Goal: Information Seeking & Learning: Learn about a topic

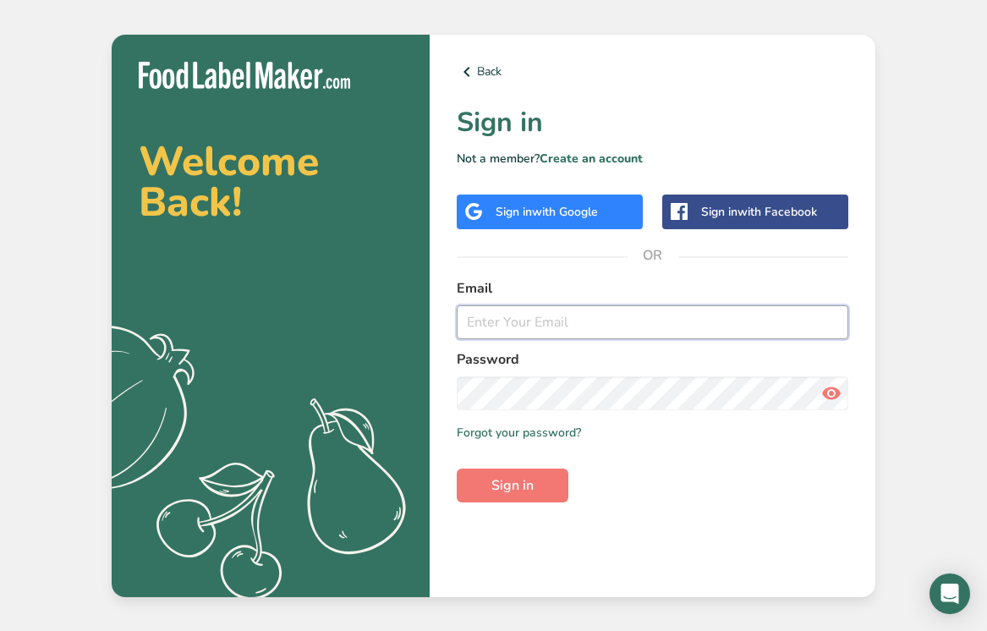
click at [509, 330] on input "email" at bounding box center [653, 322] width 392 height 34
type input "[PERSON_NAME][EMAIL_ADDRESS][DOMAIN_NAME]"
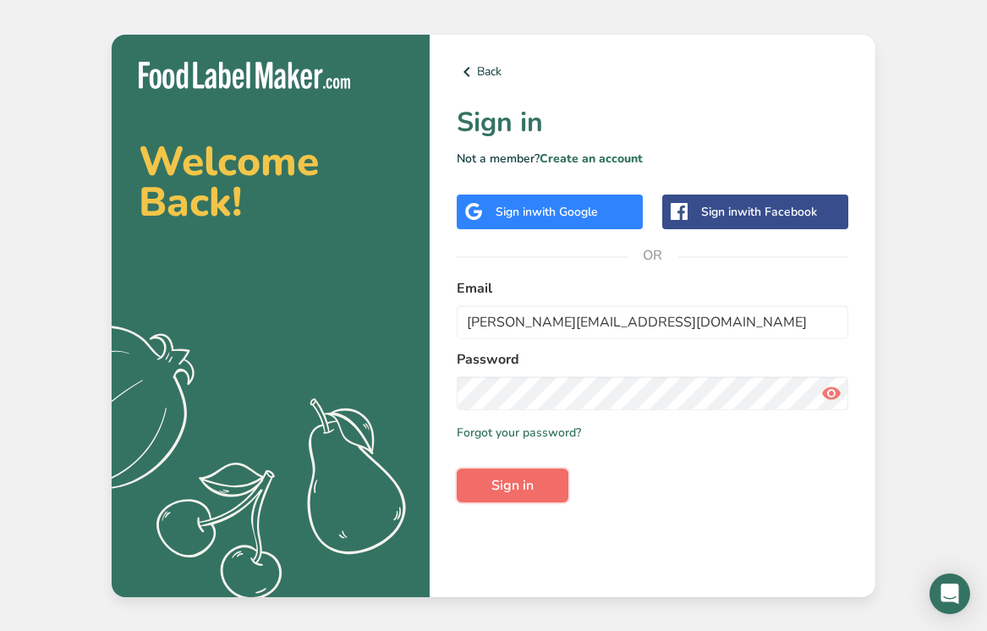
click at [538, 477] on button "Sign in" at bounding box center [513, 485] width 112 height 34
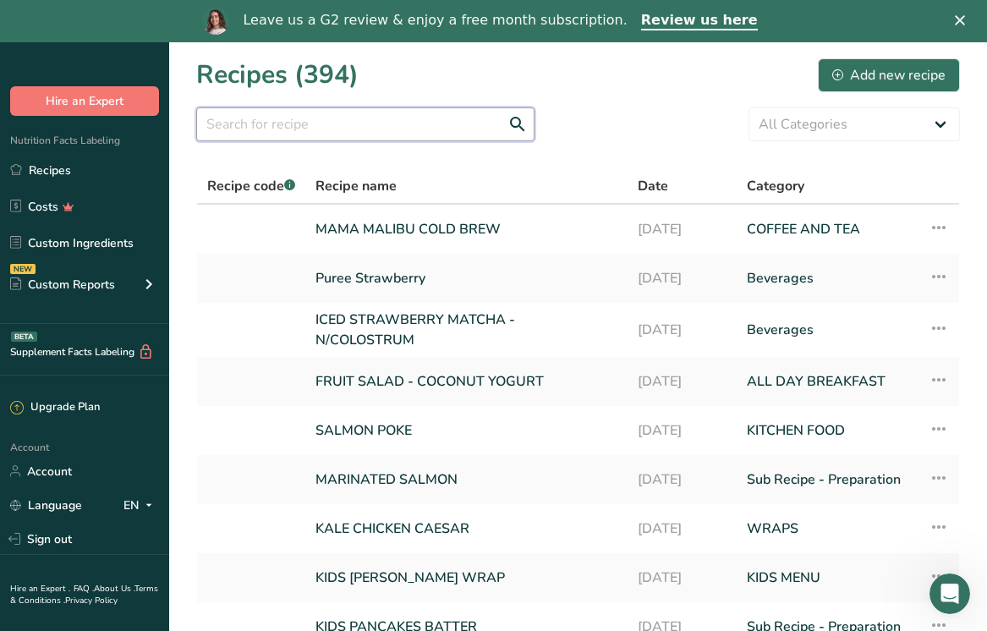
click at [420, 123] on input "text" at bounding box center [365, 124] width 338 height 34
click at [421, 215] on link "MAMA MALIBU COLD BREW" at bounding box center [466, 229] width 302 height 36
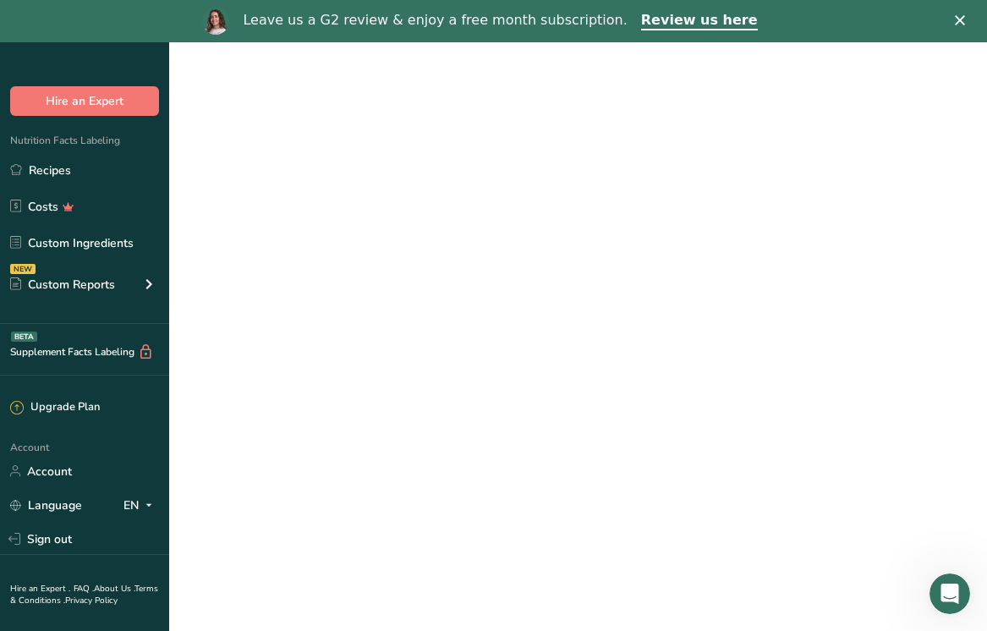
click at [411, 237] on link "MAMA MALIBU COLD BREW" at bounding box center [466, 229] width 302 height 36
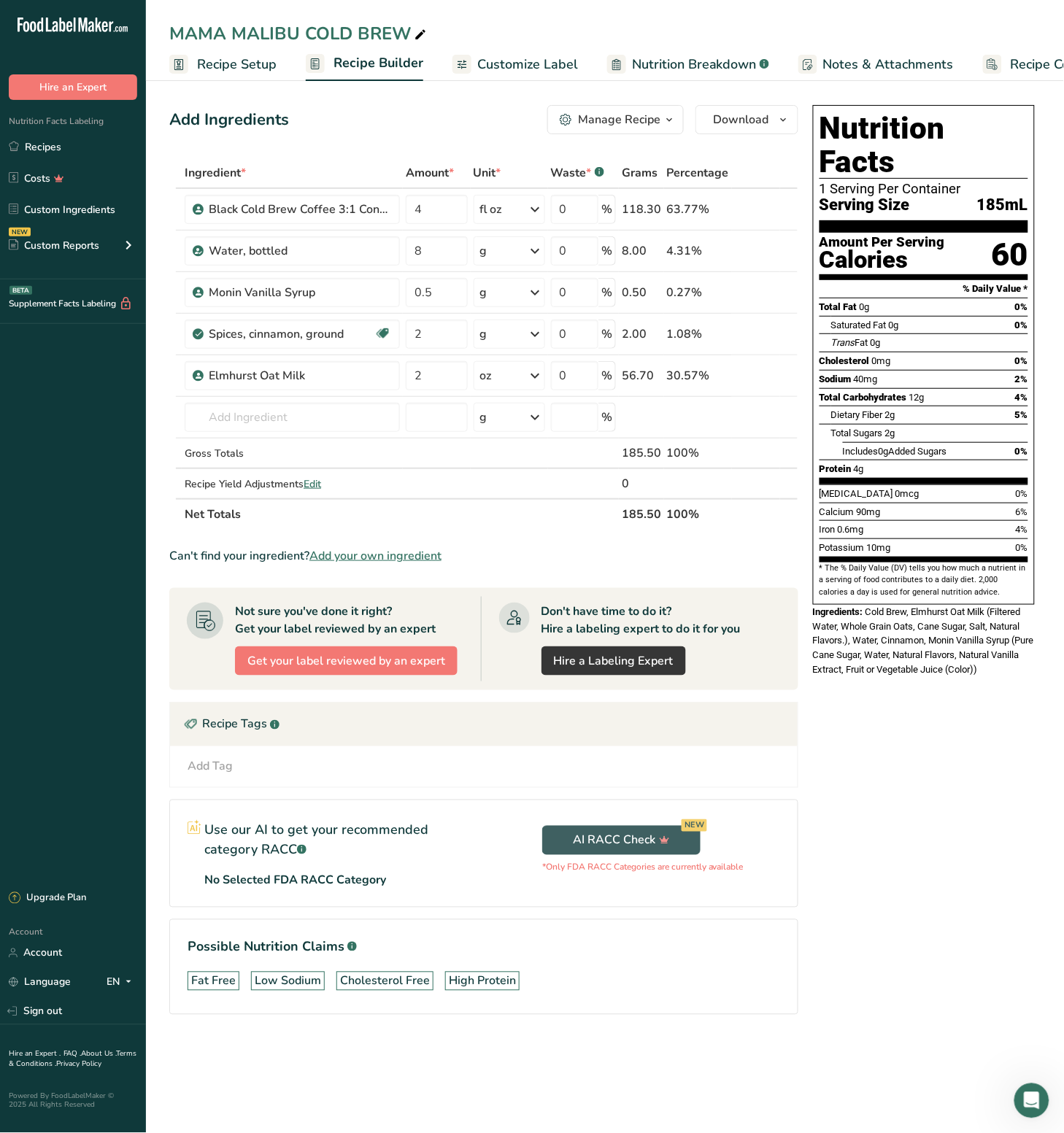
click at [851, 544] on div "Nutrition Facts 1 Serving Per Container Serving Size 185mL Amount Per Serving C…" at bounding box center [923, 580] width 234 height 962
drag, startPoint x: 1004, startPoint y: 580, endPoint x: 1057, endPoint y: 583, distance: 53.1
click at [851, 544] on section "Add Ingredients Manage Recipe Delete Recipe Duplicate Recipe Scale Recipe Save …" at bounding box center [605, 580] width 918 height 1009
click at [851, 544] on span "Cold Brew, Elmhurst Oat Milk (Filtered Water, Whole Grain Oats, Cane Sugar, Sal…" at bounding box center [923, 640] width 221 height 68
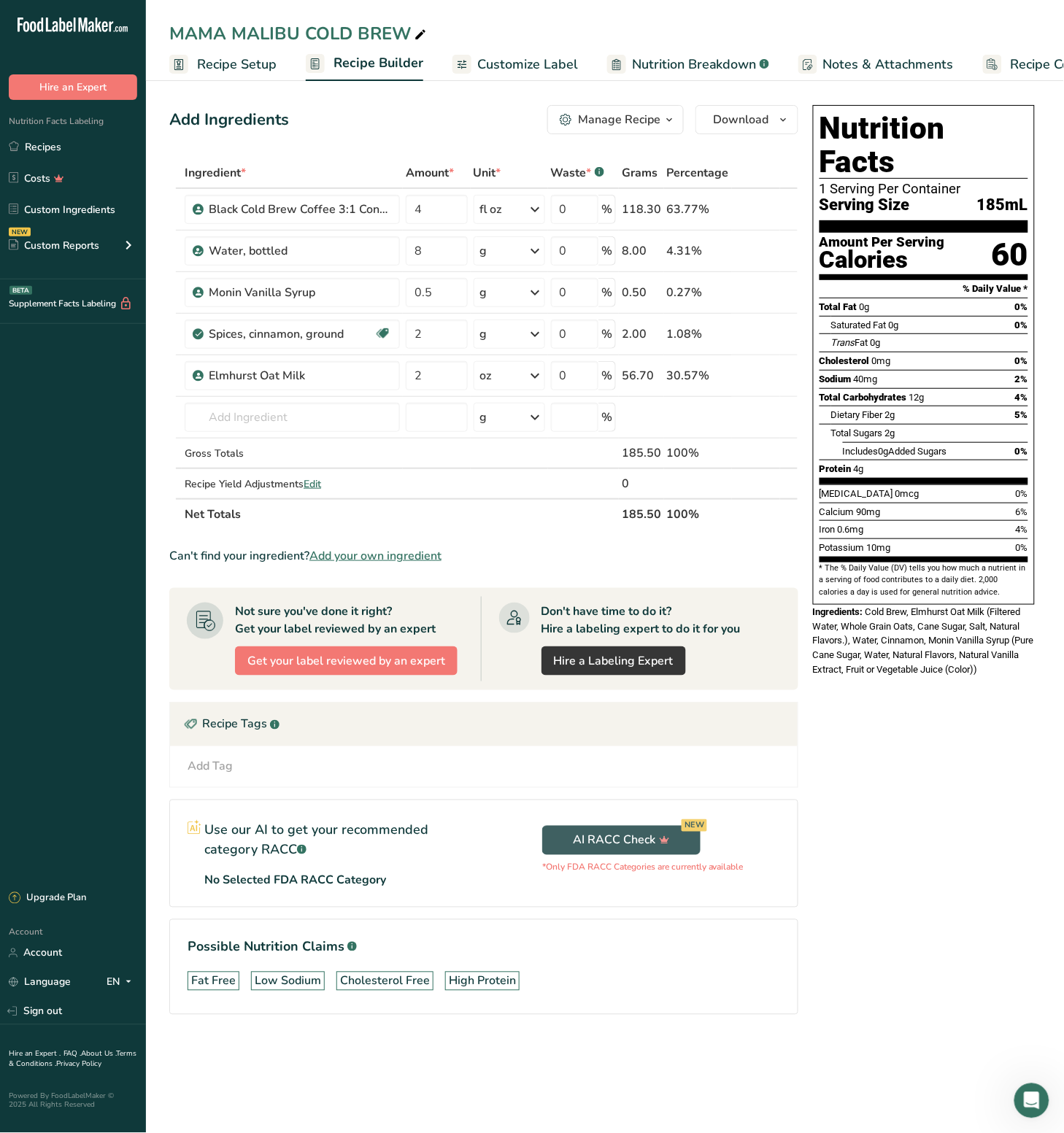
click at [851, 544] on div "Nutrition Facts 1 Serving Per Container Serving Size 185mL Amount Per Serving C…" at bounding box center [923, 391] width 234 height 583
drag, startPoint x: 815, startPoint y: 617, endPoint x: 913, endPoint y: 619, distance: 98.0
click at [851, 544] on span "Cold Brew, Elmhurst Oat Milk (Filtered Water, Whole Grain Oats, Cane Sugar, Sal…" at bounding box center [923, 640] width 221 height 68
click at [851, 544] on div "Ingredients: Cold Brew, Elmhurst Oat Milk (Filtered Water, Whole Grain Oats, Ca…" at bounding box center [923, 640] width 222 height 72
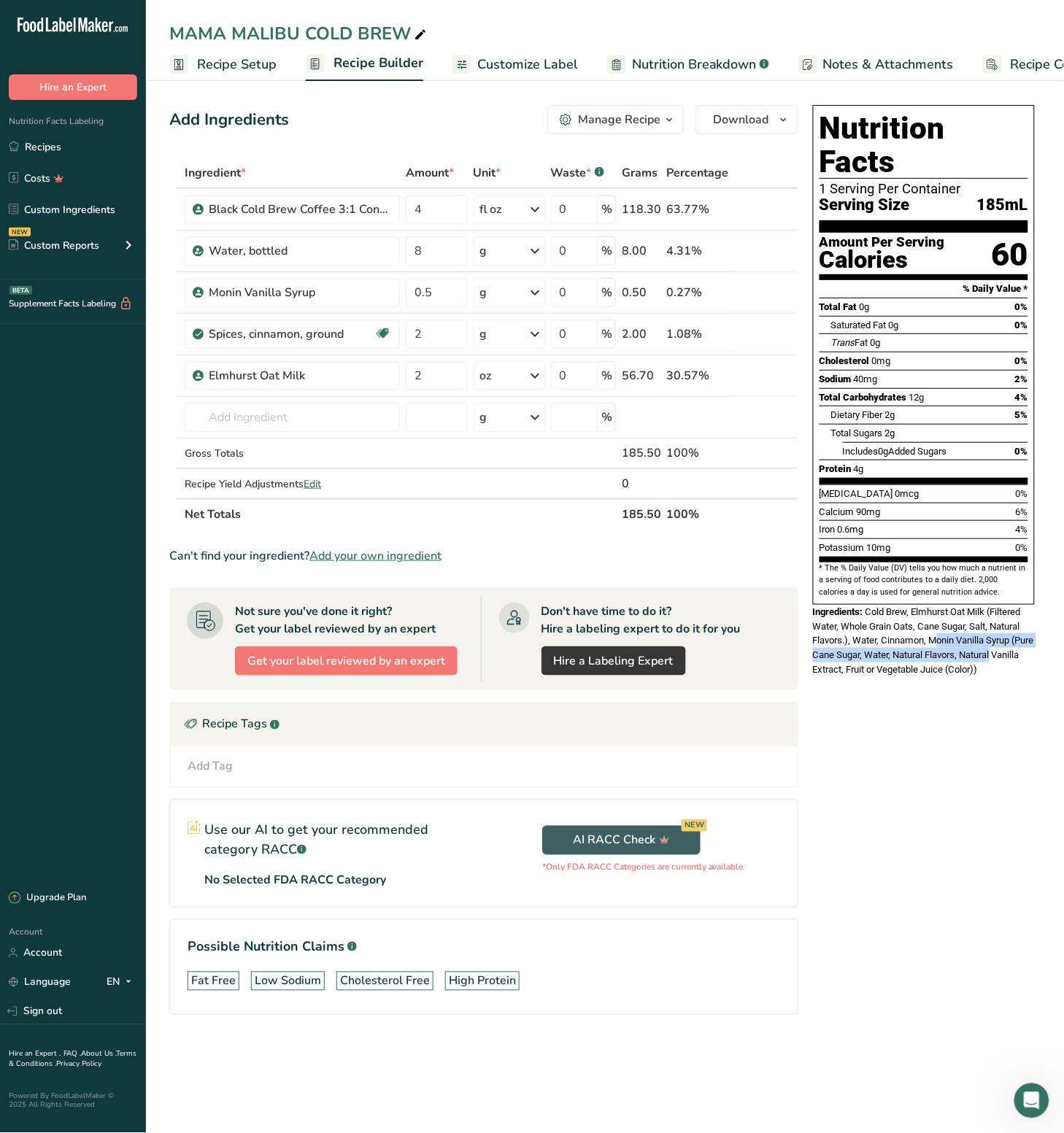
drag, startPoint x: 938, startPoint y: 603, endPoint x: 1022, endPoint y: 622, distance: 86.1
click at [851, 544] on div "Ingredients: Cold Brew, Elmhurst Oat Milk (Filtered Water, Whole Grain Oats, Ca…" at bounding box center [923, 640] width 222 height 72
